Goal: Transaction & Acquisition: Purchase product/service

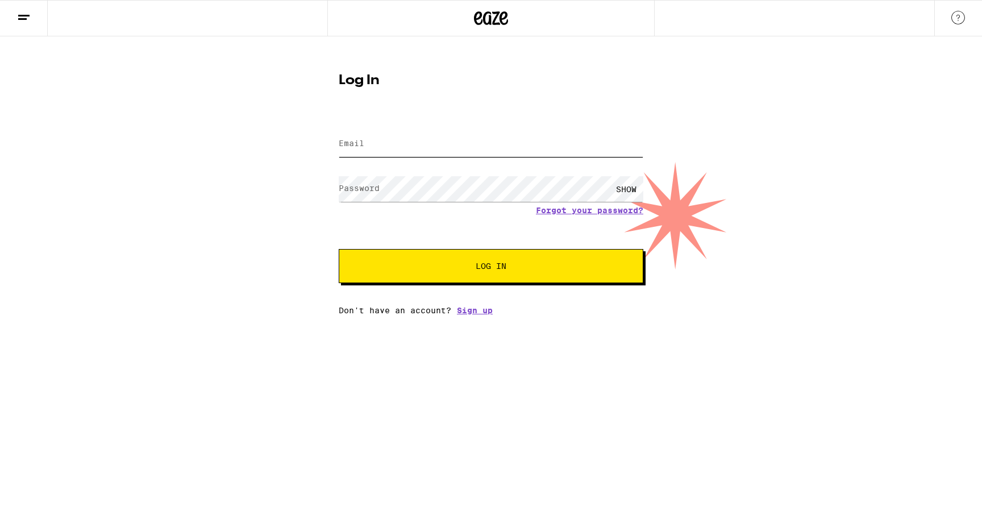
click at [502, 152] on input "Email" at bounding box center [491, 144] width 305 height 26
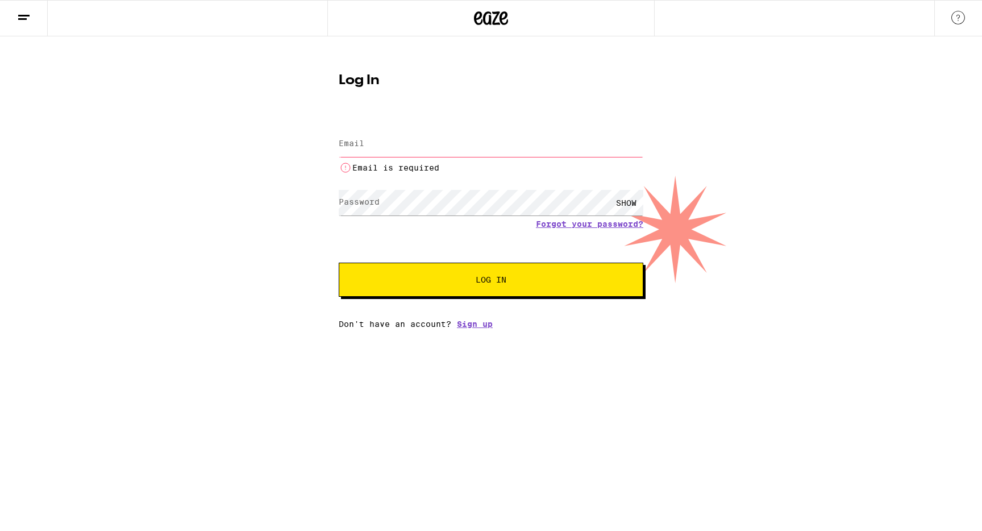
type input "jpcontreras1993@yahoo.com"
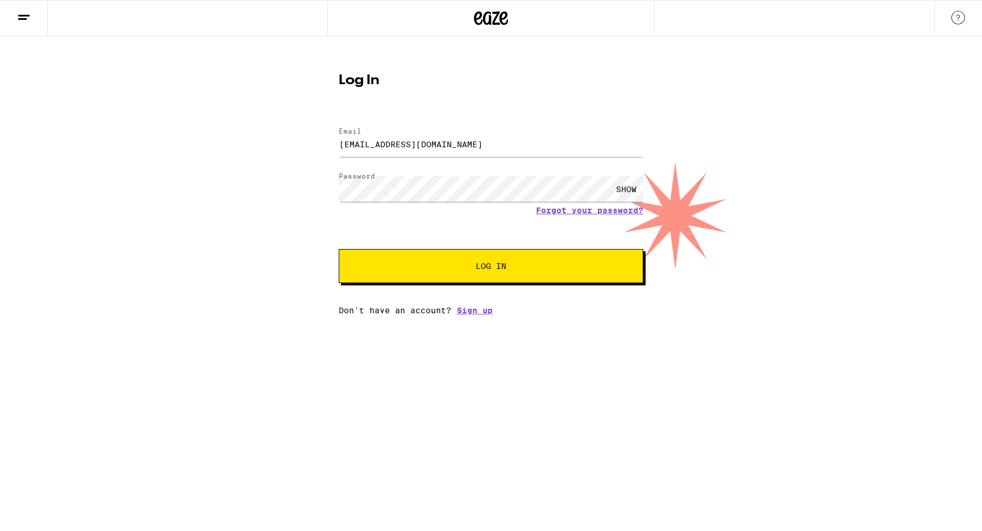
click at [429, 270] on span "Log In" at bounding box center [491, 266] width 213 height 8
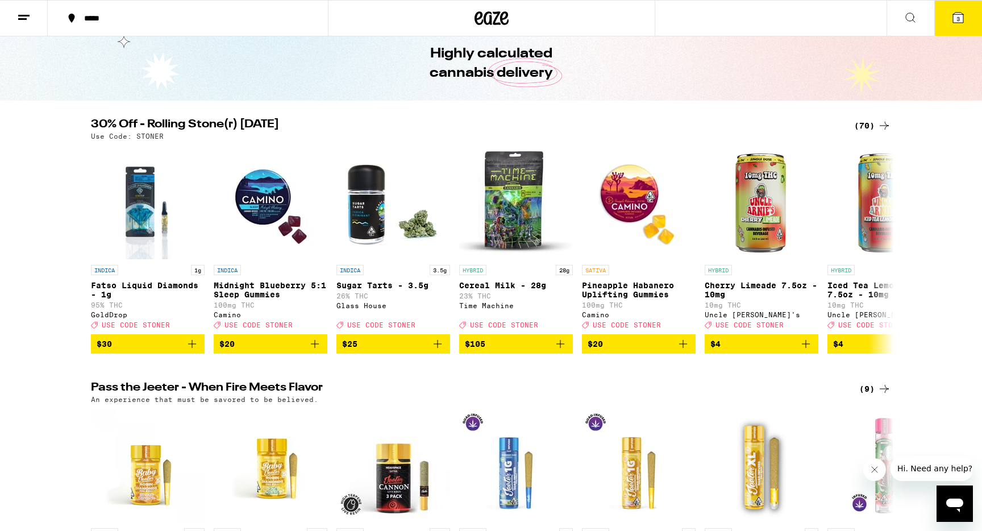
scroll to position [41, 0]
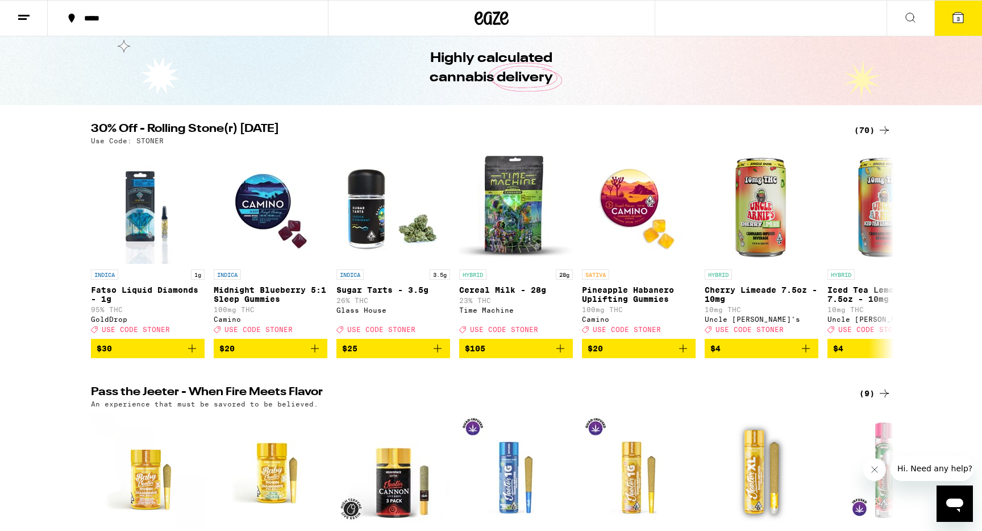
click at [869, 130] on div "(70)" at bounding box center [872, 130] width 37 height 14
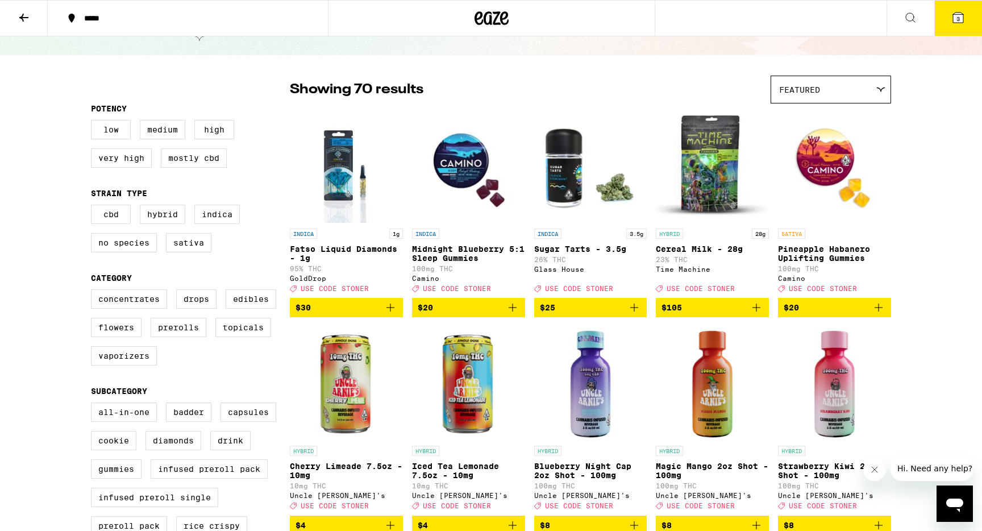
scroll to position [60, 0]
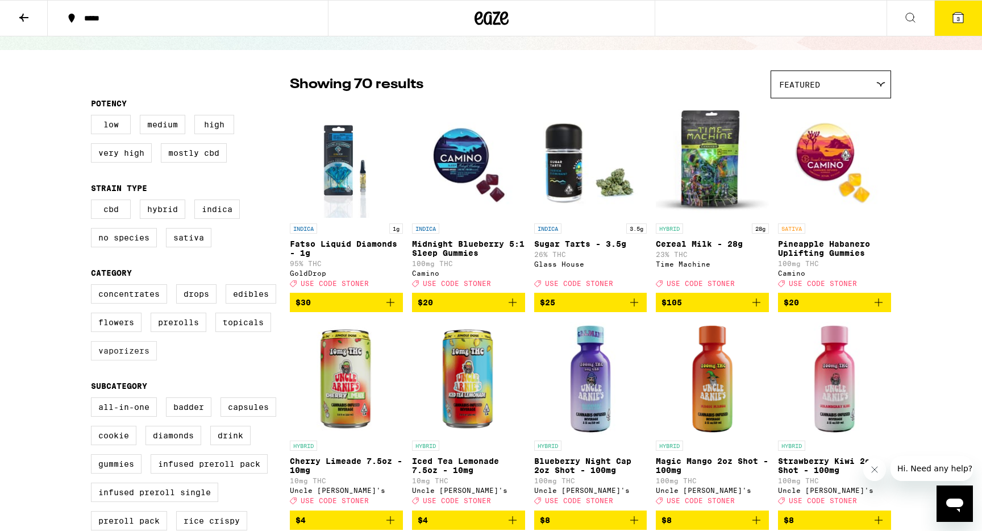
click at [119, 360] on label "Vaporizers" at bounding box center [124, 350] width 66 height 19
click at [94, 287] on input "Vaporizers" at bounding box center [93, 286] width 1 height 1
checkbox input "true"
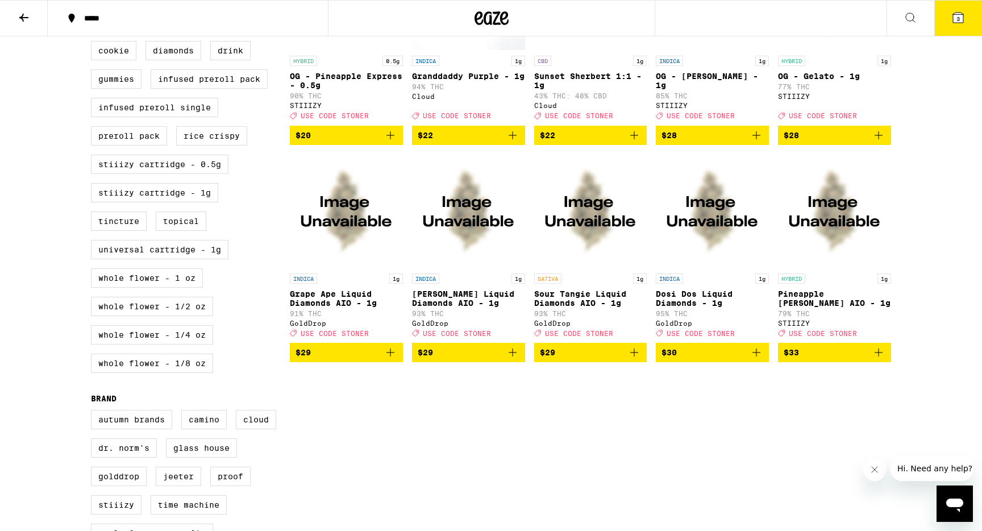
scroll to position [445, 0]
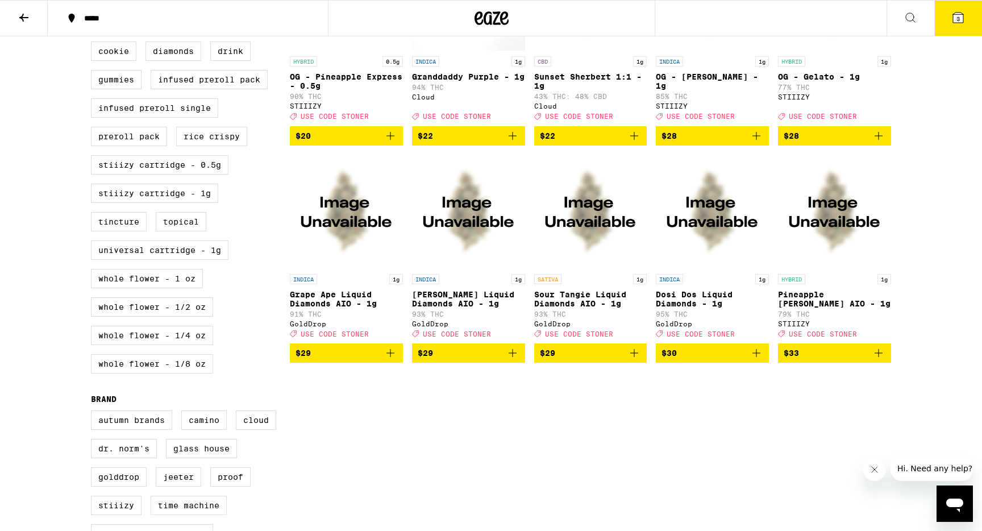
click at [353, 256] on img "Open page for Grape Ape Liquid Diamonds AIO - 1g from GoldDrop" at bounding box center [346, 212] width 113 height 114
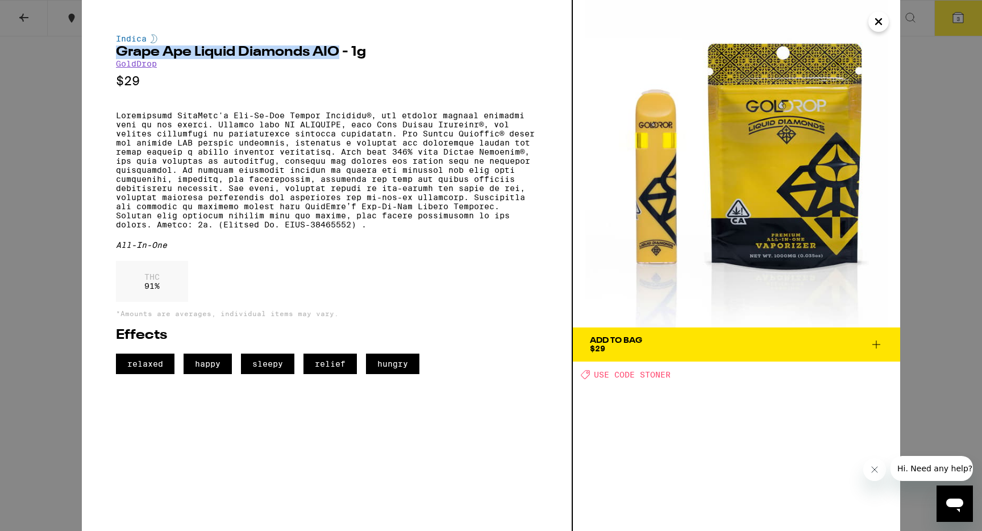
drag, startPoint x: 117, startPoint y: 52, endPoint x: 335, endPoint y: 59, distance: 219.0
click at [335, 59] on h2 "Grape Ape Liquid Diamonds AIO - 1g" at bounding box center [327, 52] width 422 height 14
click at [879, 26] on icon "Close" at bounding box center [879, 21] width 14 height 17
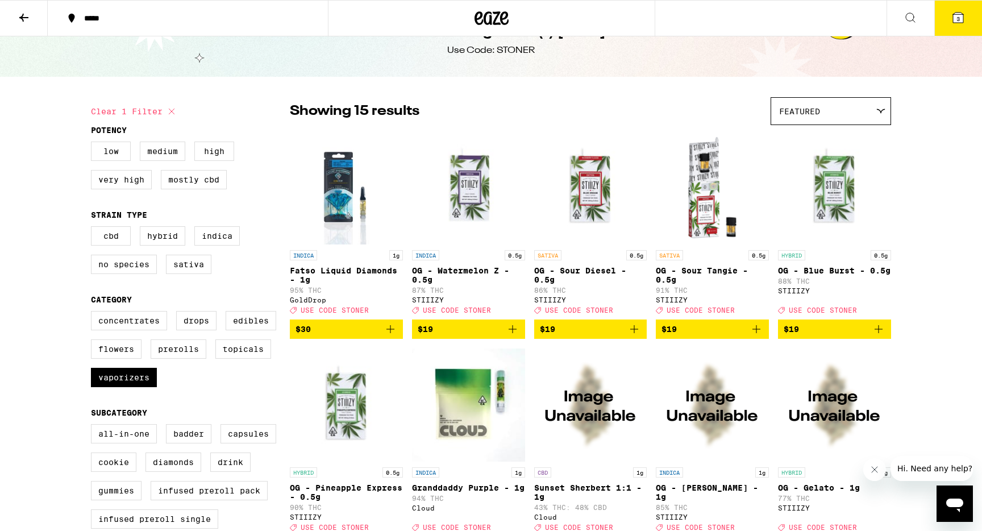
scroll to position [5, 0]
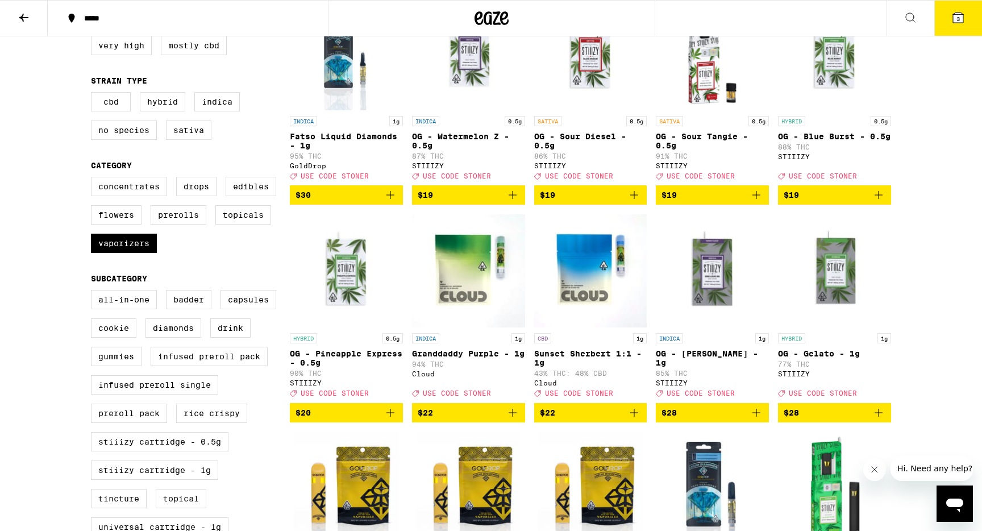
scroll to position [160, 0]
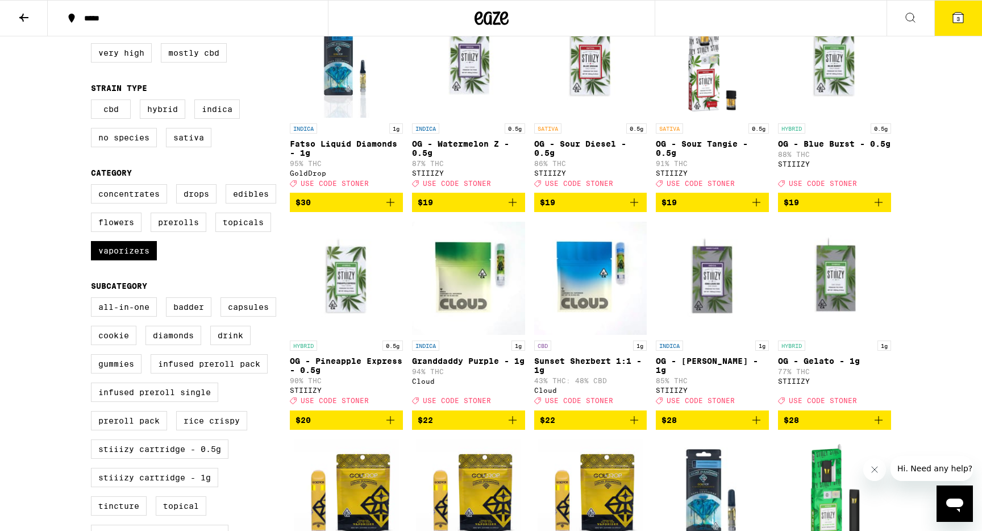
click at [391, 209] on icon "Add to bag" at bounding box center [391, 203] width 14 height 14
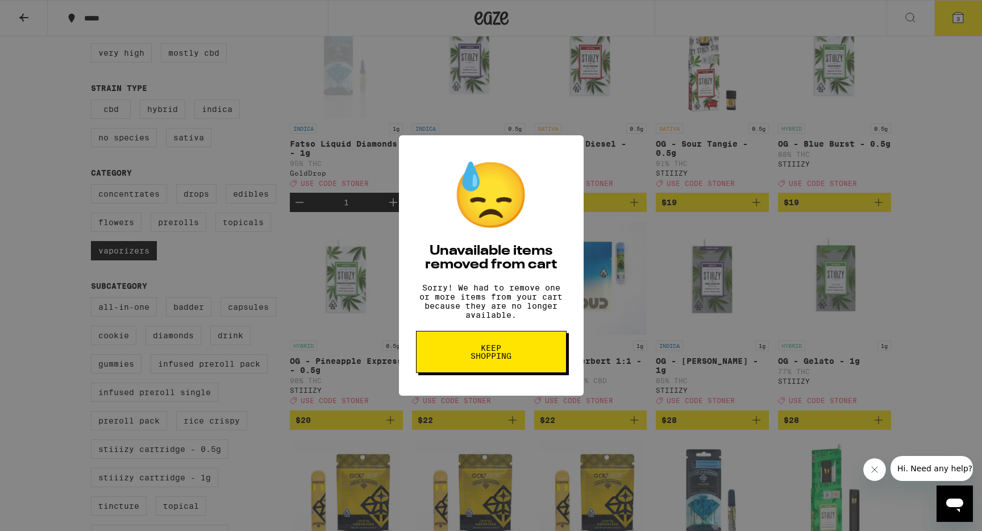
click at [483, 369] on button "Keep Shopping" at bounding box center [491, 352] width 151 height 42
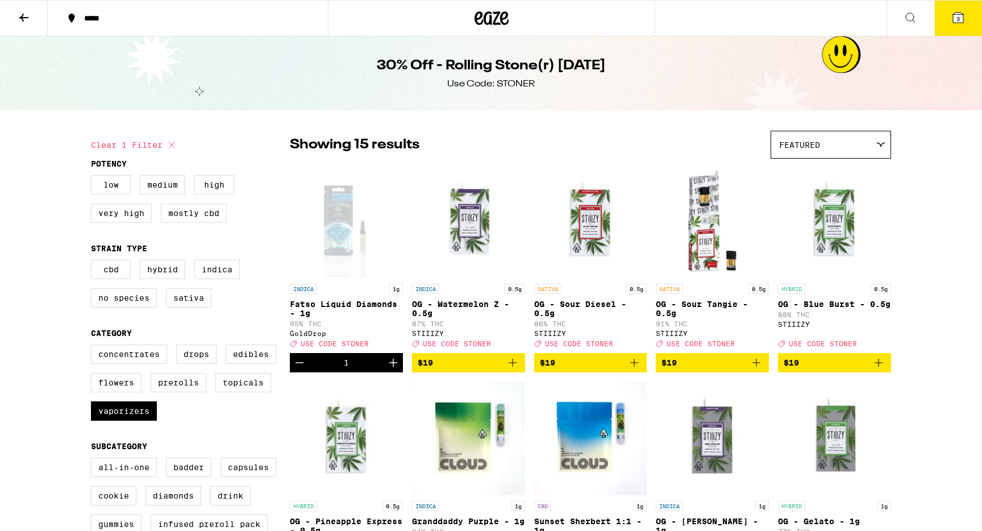
click at [956, 25] on button "3" at bounding box center [959, 18] width 48 height 35
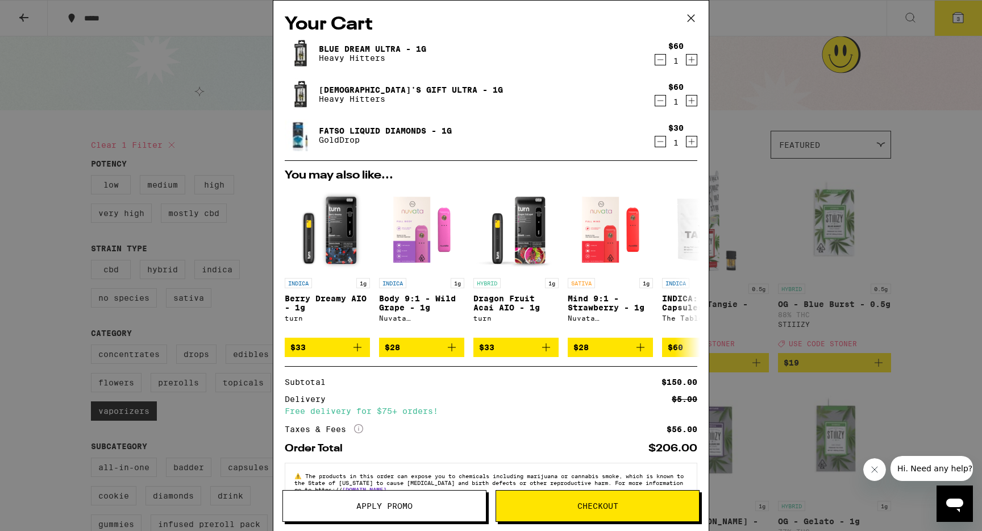
click at [661, 61] on icon "Decrement" at bounding box center [660, 60] width 10 height 14
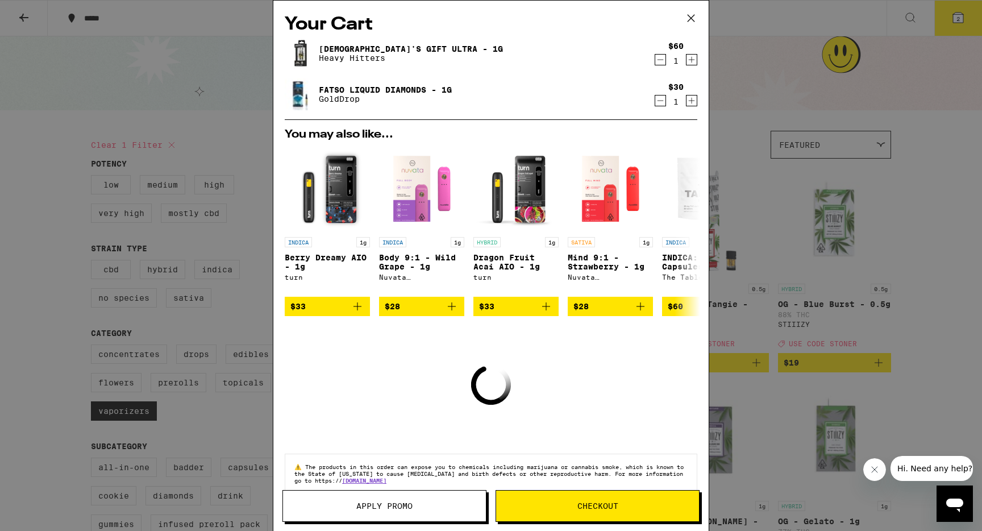
click at [661, 61] on icon "Decrement" at bounding box center [660, 60] width 10 height 14
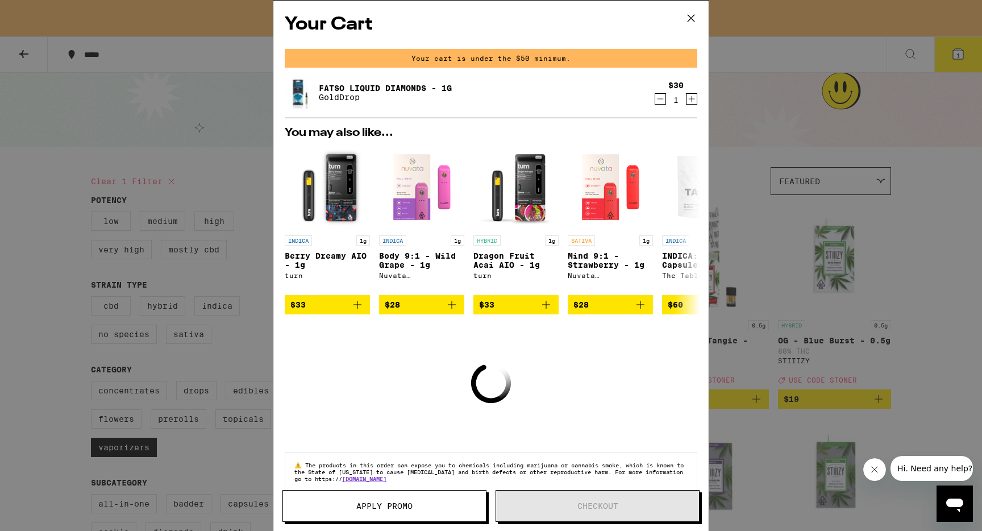
click at [689, 19] on icon at bounding box center [691, 18] width 17 height 17
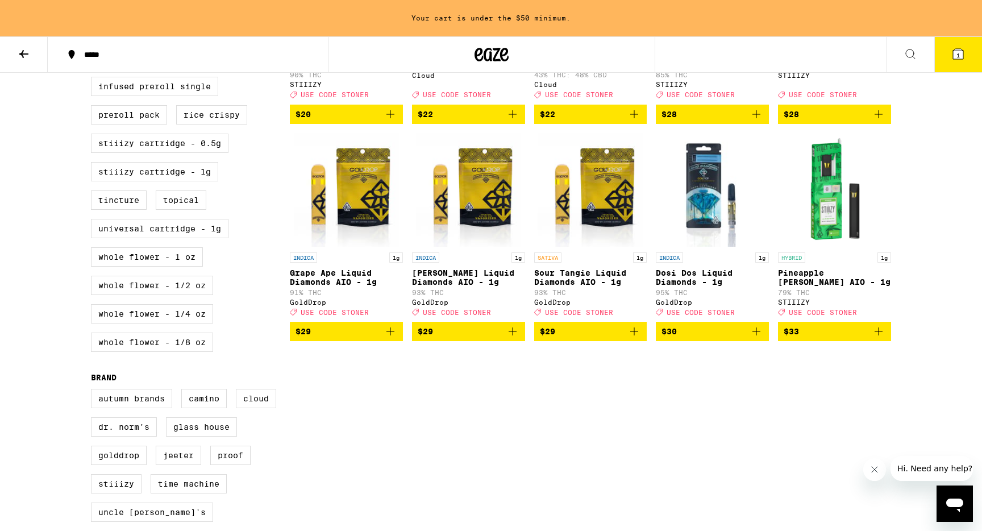
scroll to position [504, 0]
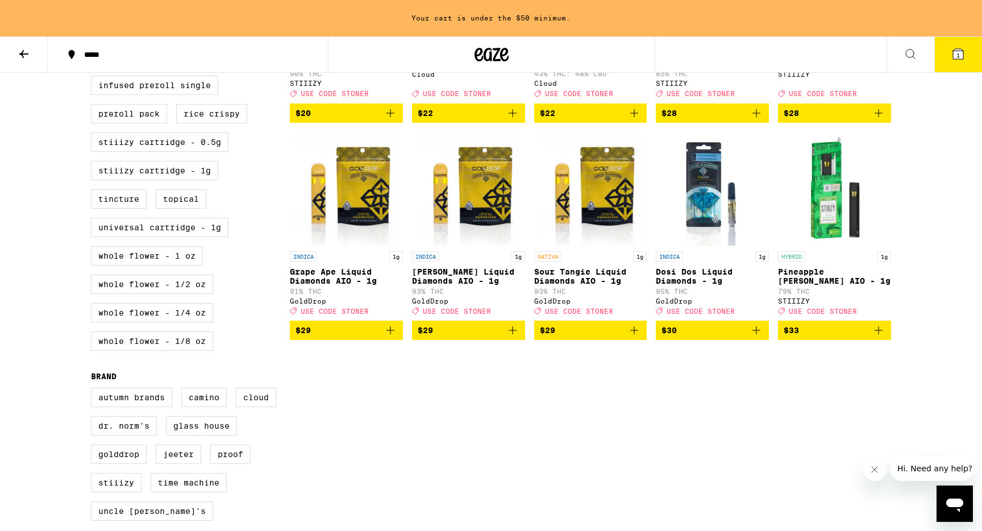
click at [638, 337] on icon "Add to bag" at bounding box center [635, 330] width 14 height 14
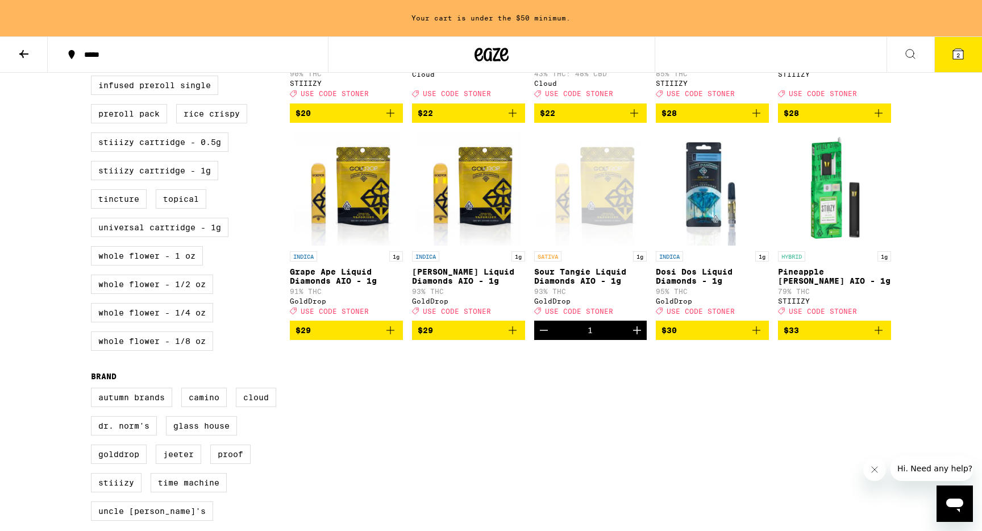
scroll to position [467, 0]
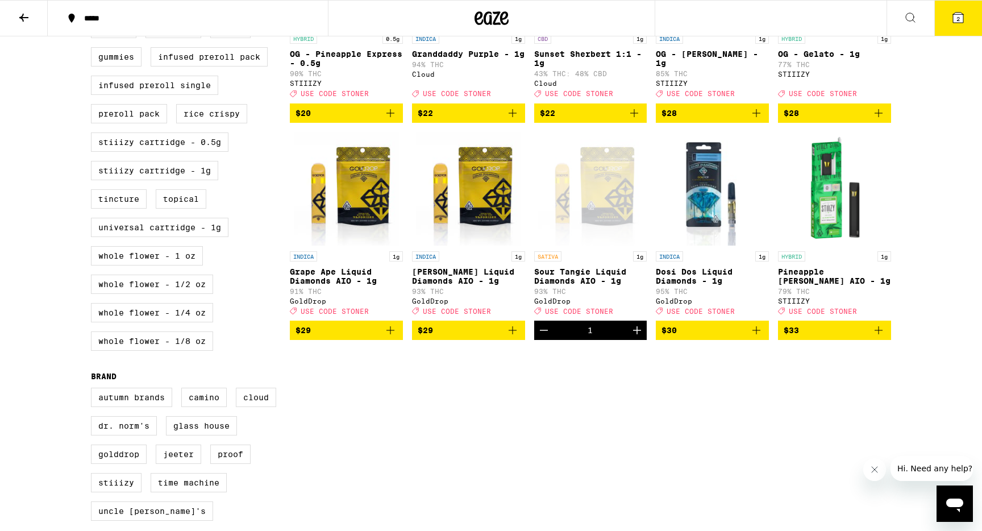
click at [758, 337] on icon "Add to bag" at bounding box center [757, 330] width 14 height 14
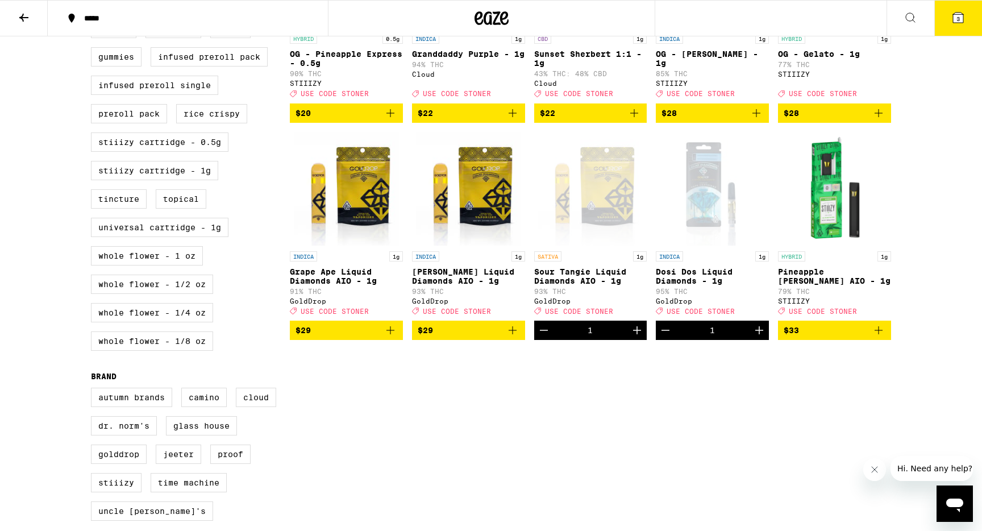
click at [510, 337] on icon "Add to bag" at bounding box center [513, 330] width 14 height 14
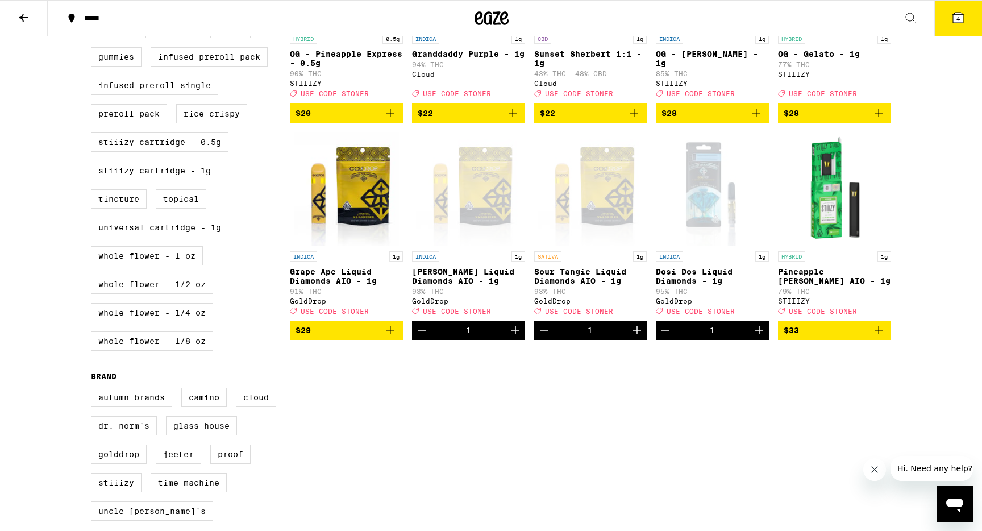
click at [964, 44] on div "***** ***** 4 30% Off - Rolling Stone(r) Saturday Use Code: STONER 1 FILTER Cle…" at bounding box center [491, 126] width 982 height 1186
click at [961, 28] on button "4" at bounding box center [959, 18] width 48 height 35
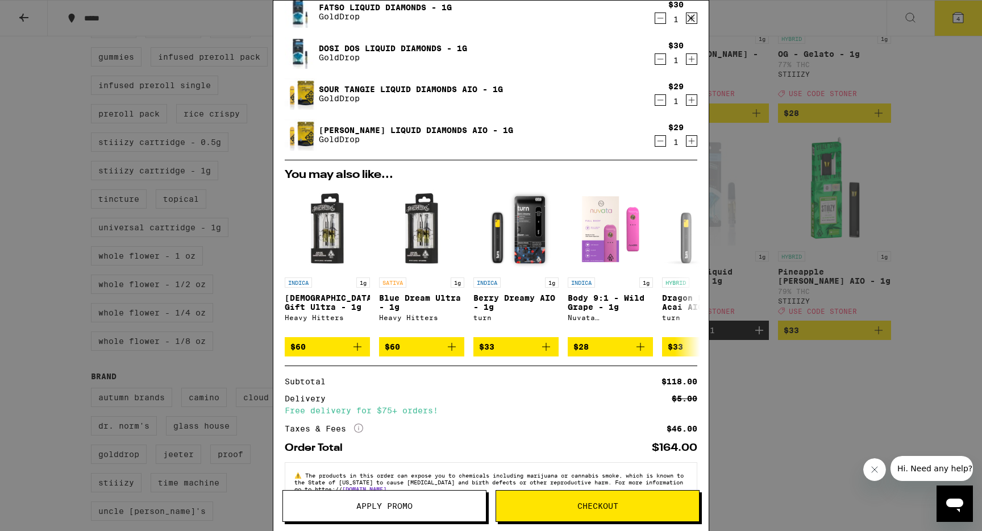
scroll to position [75, 0]
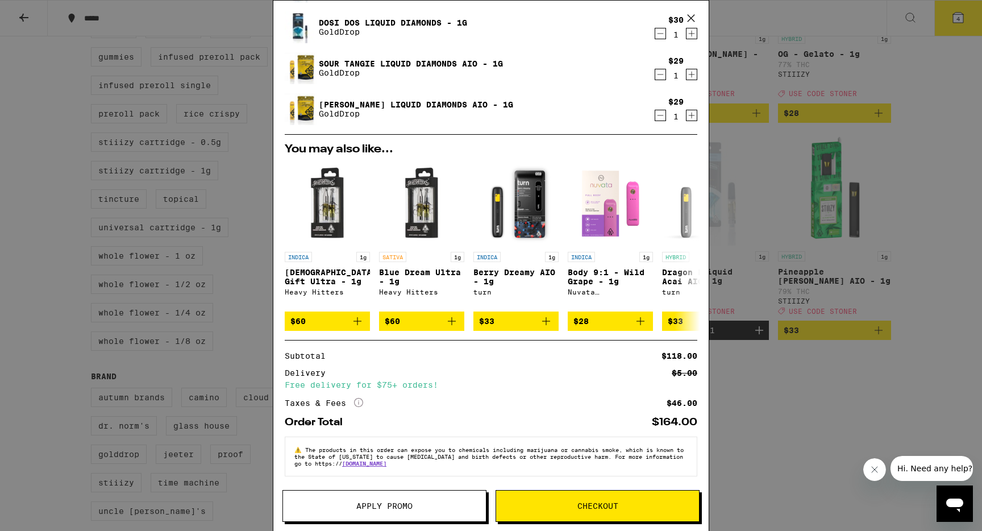
click at [372, 507] on span "Apply Promo" at bounding box center [384, 506] width 56 height 8
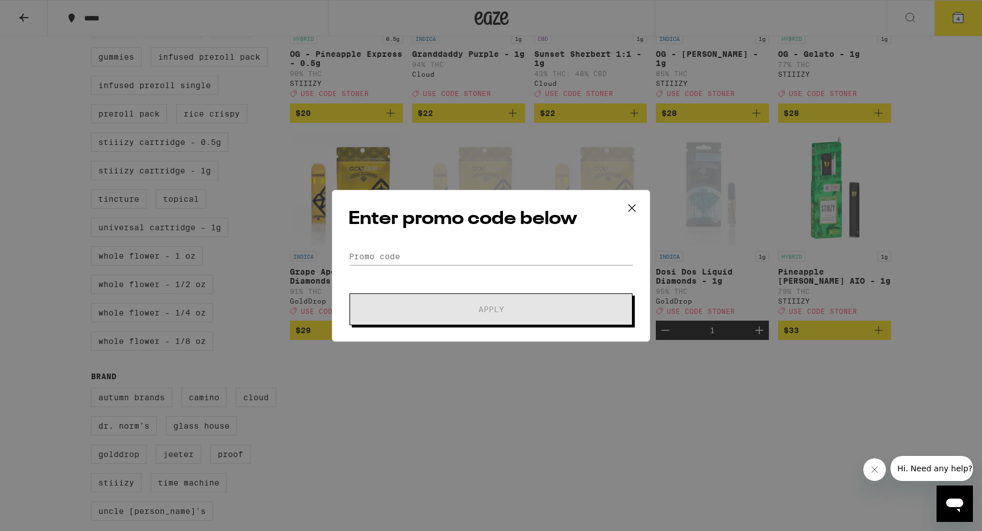
click at [431, 246] on div "Enter promo code below Promo Code Apply" at bounding box center [491, 266] width 318 height 152
click at [408, 259] on input "Promo Code" at bounding box center [490, 256] width 285 height 17
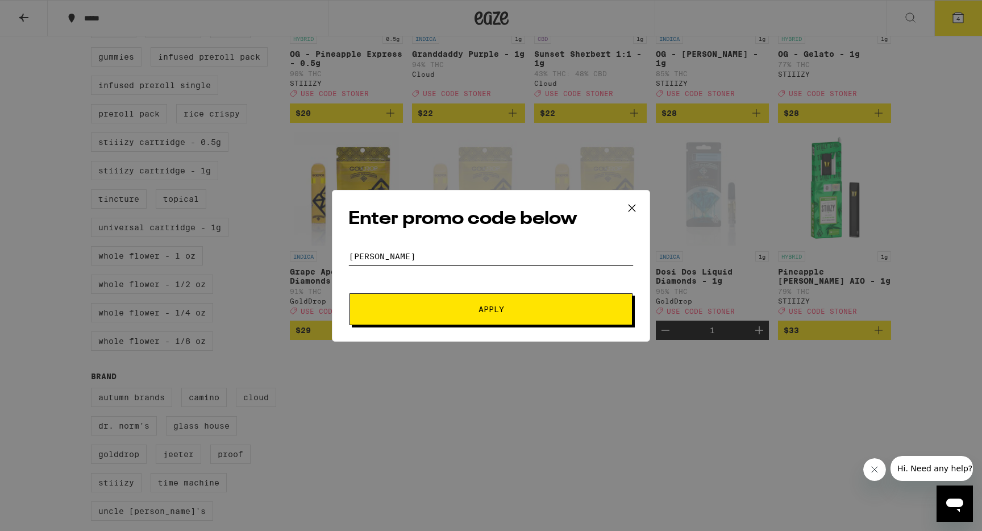
type input "STONER"
click at [350, 293] on button "Apply" at bounding box center [491, 309] width 283 height 32
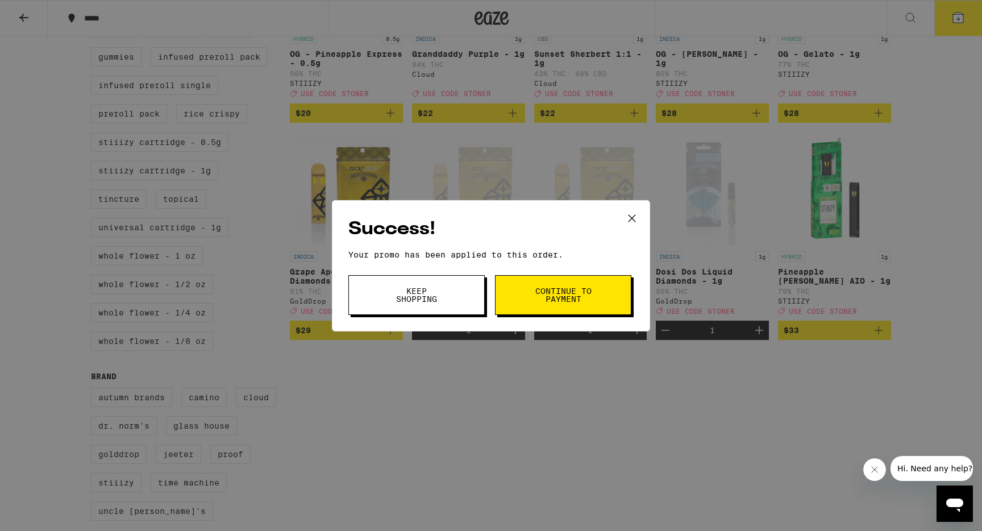
click at [535, 288] on span "Continue to payment" at bounding box center [563, 295] width 58 height 16
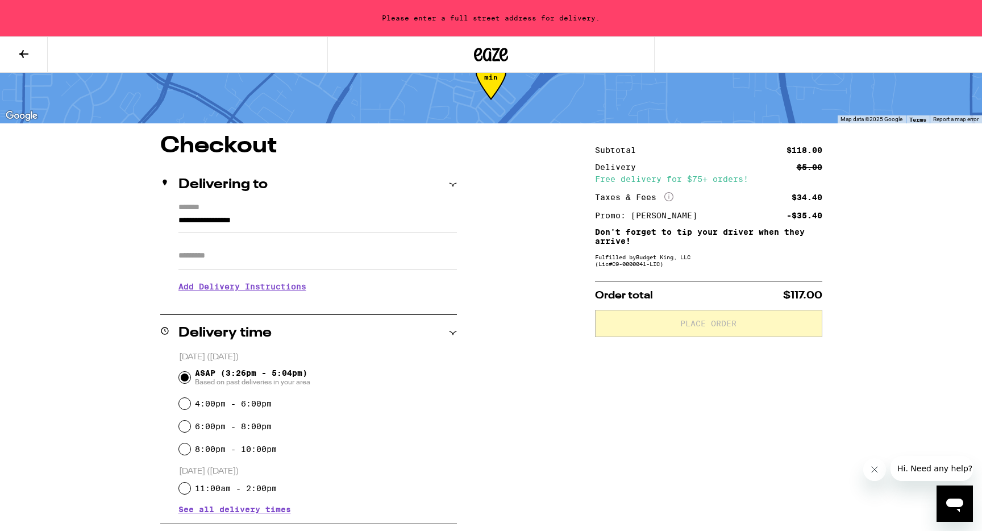
scroll to position [44, 0]
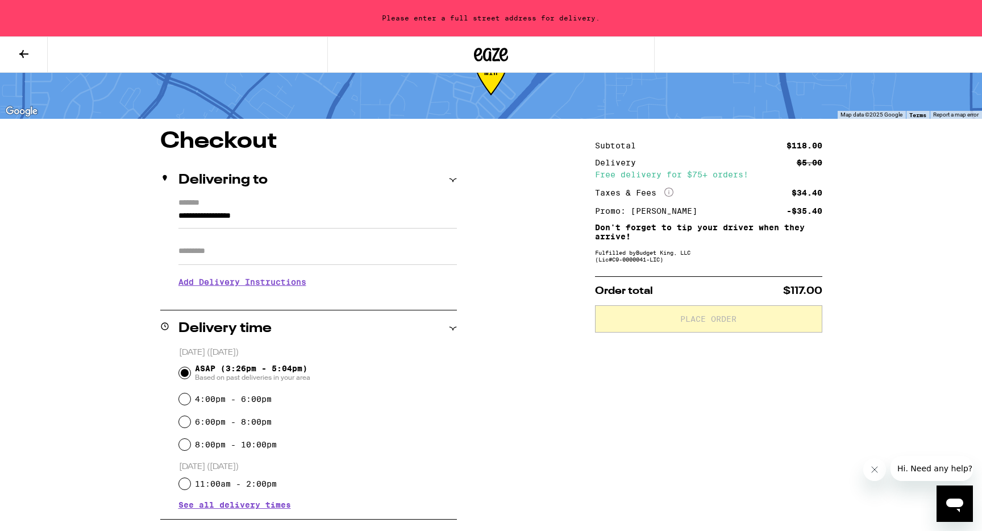
click at [400, 219] on input "**********" at bounding box center [318, 218] width 279 height 19
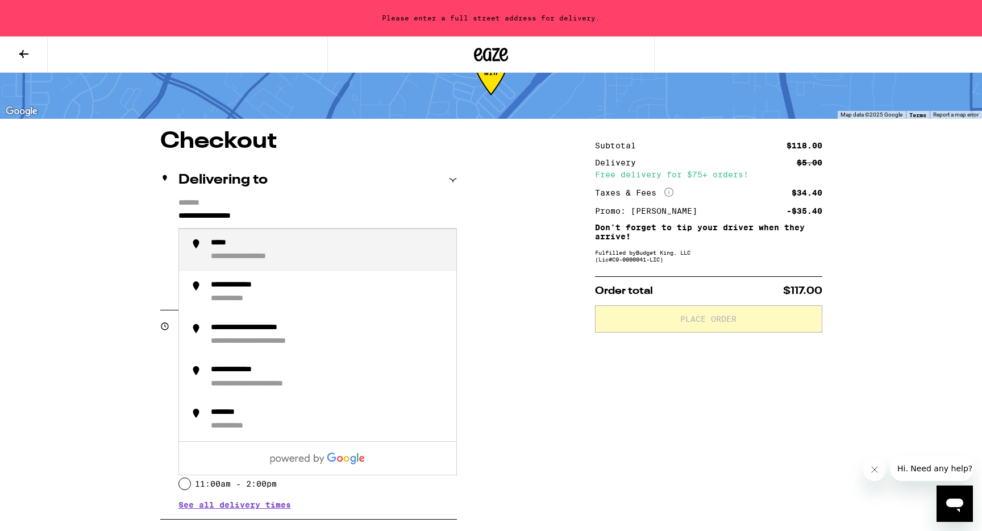
drag, startPoint x: 390, startPoint y: 219, endPoint x: 168, endPoint y: 215, distance: 221.7
click at [168, 215] on div "**********" at bounding box center [308, 247] width 297 height 98
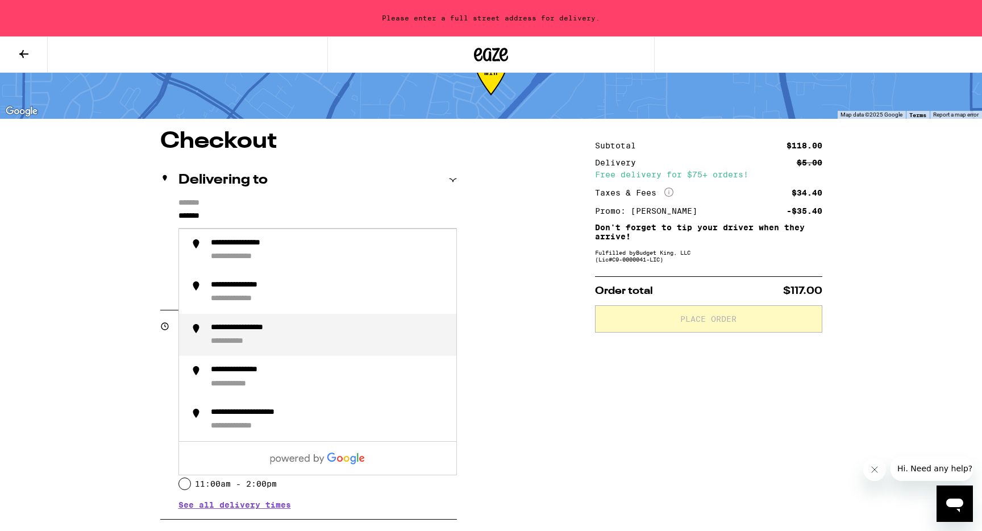
click at [252, 335] on div "**********" at bounding box center [329, 335] width 236 height 24
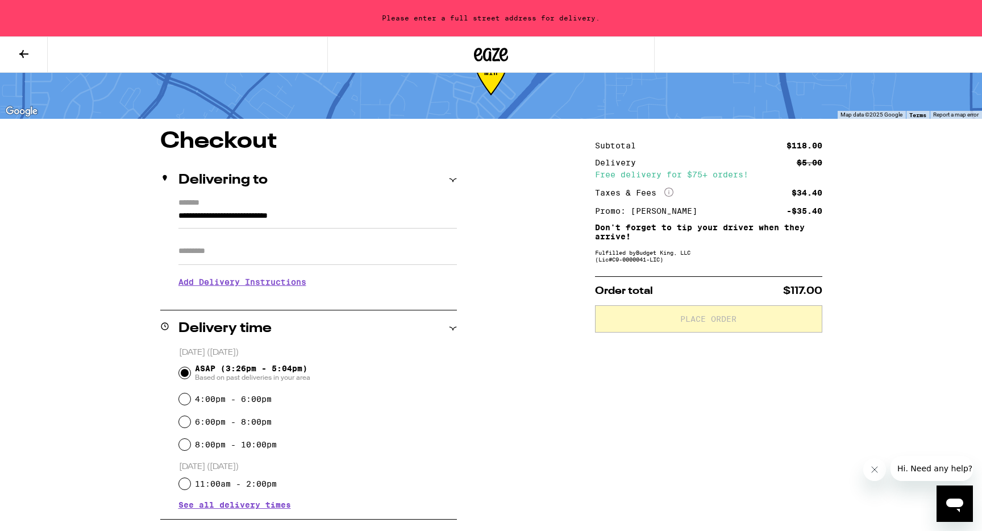
type input "**********"
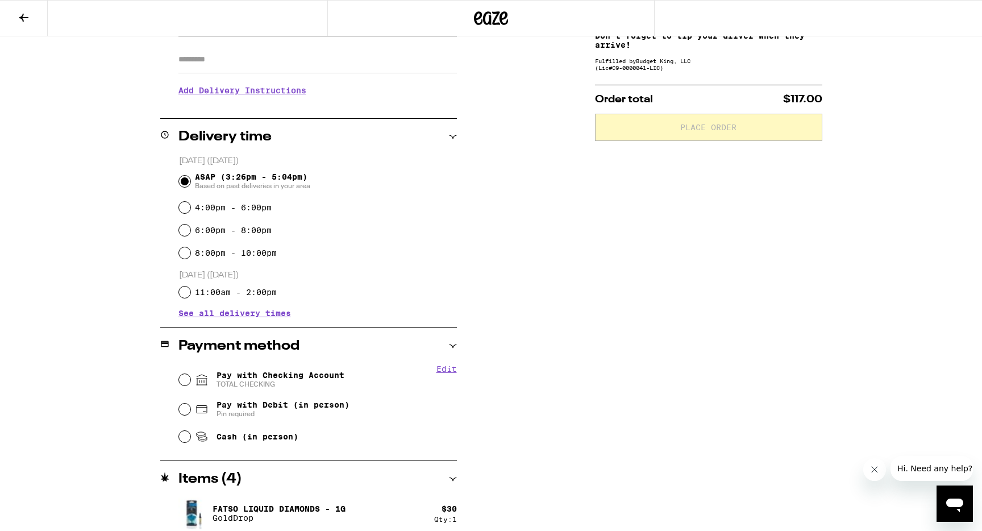
scroll to position [200, 0]
click at [182, 381] on input "Pay with Checking Account TOTAL CHECKING" at bounding box center [184, 378] width 11 height 11
radio input "true"
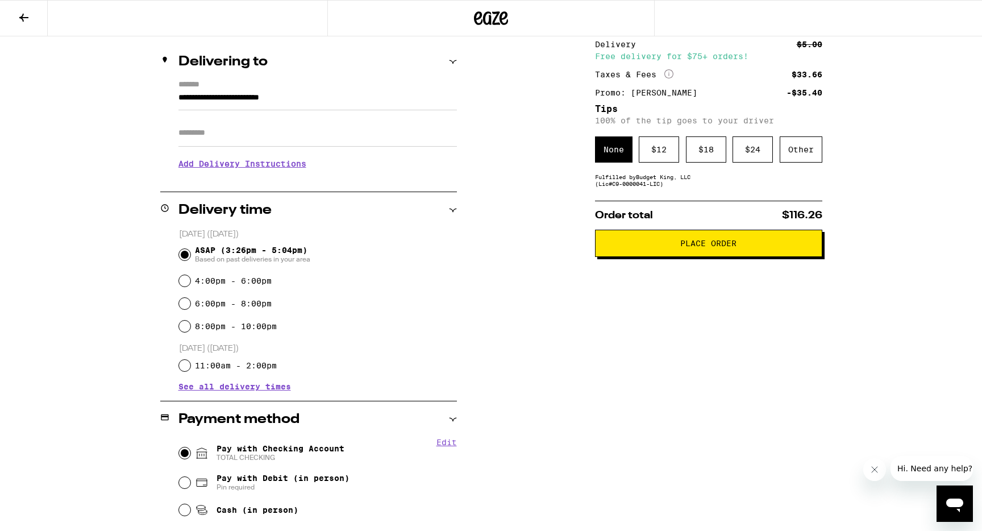
scroll to position [0, 0]
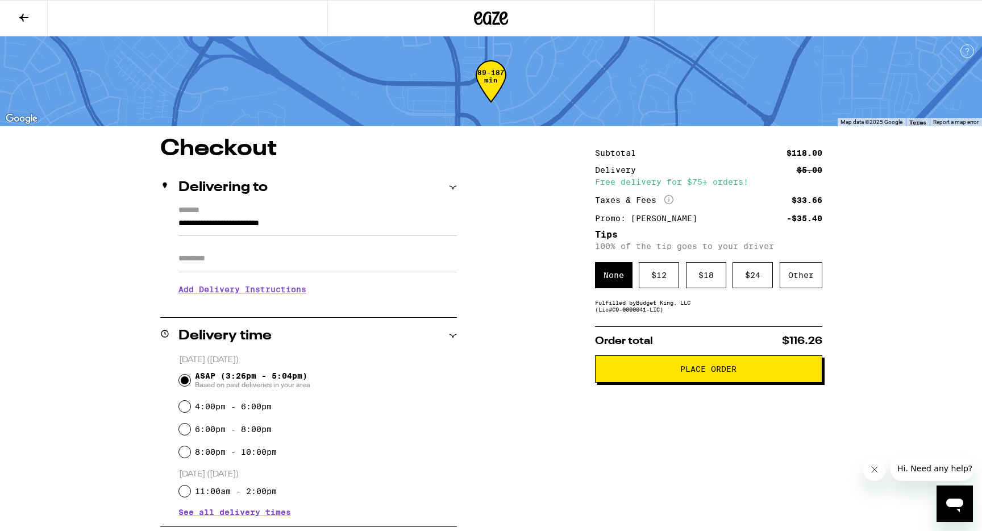
click at [679, 383] on button "Place Order" at bounding box center [708, 368] width 227 height 27
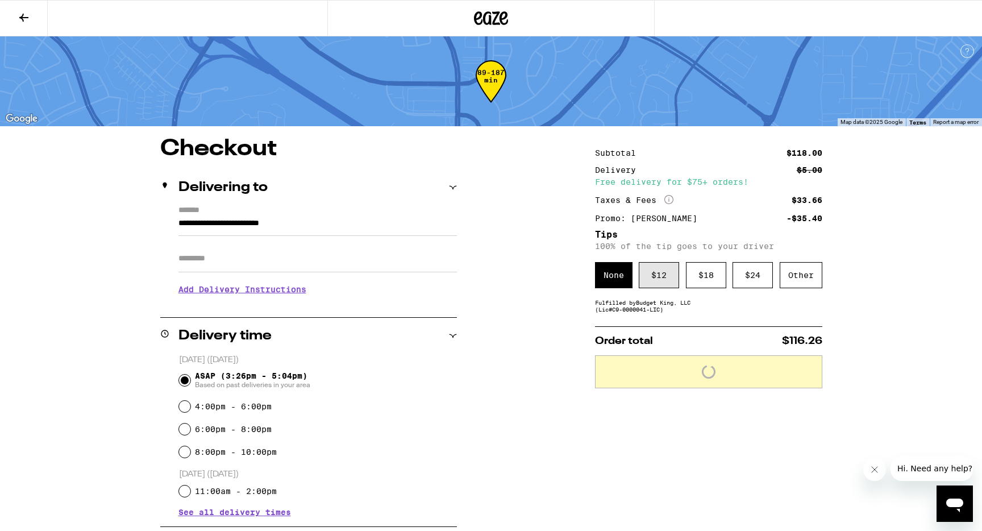
click at [657, 285] on div "$ 12" at bounding box center [659, 275] width 40 height 26
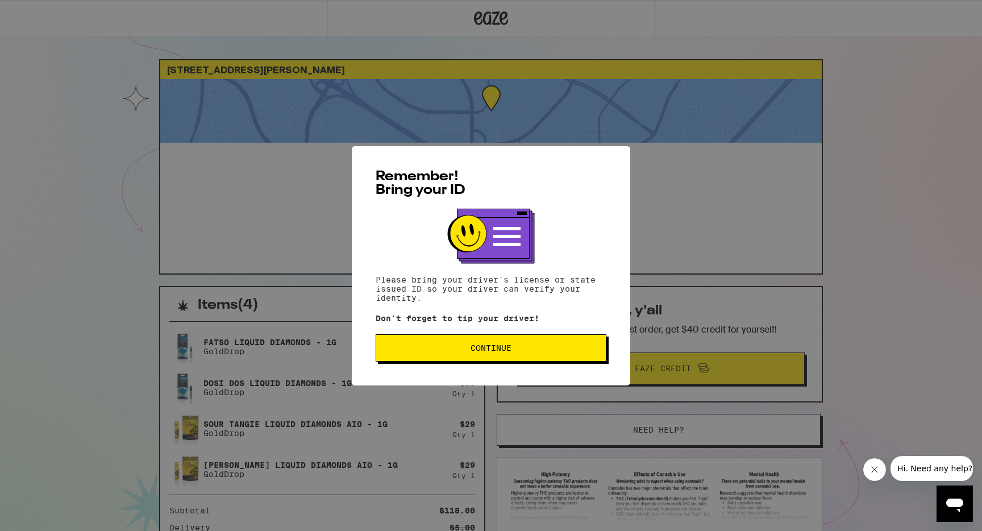
click at [477, 352] on span "Continue" at bounding box center [491, 348] width 41 height 8
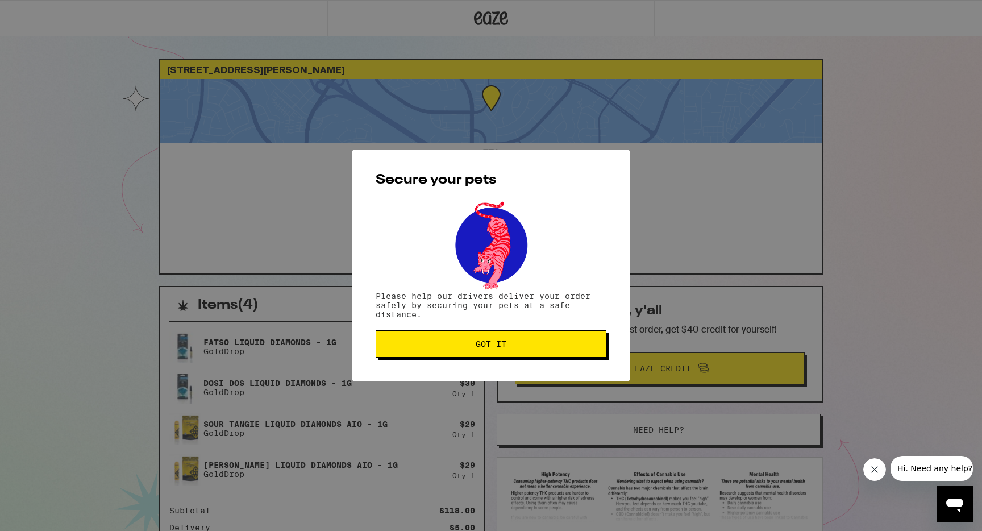
click at [477, 352] on button "Got it" at bounding box center [491, 343] width 231 height 27
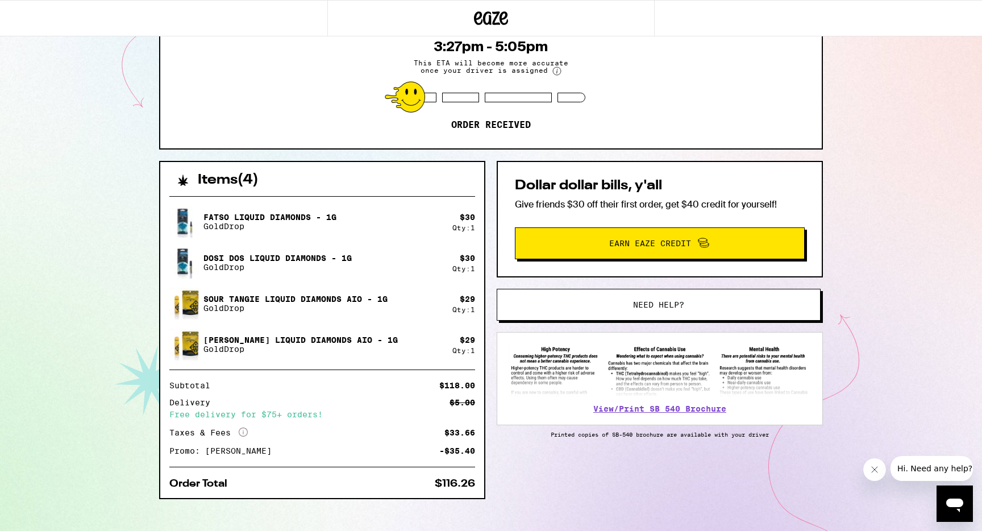
scroll to position [139, 0]
